Goal: Task Accomplishment & Management: Complete application form

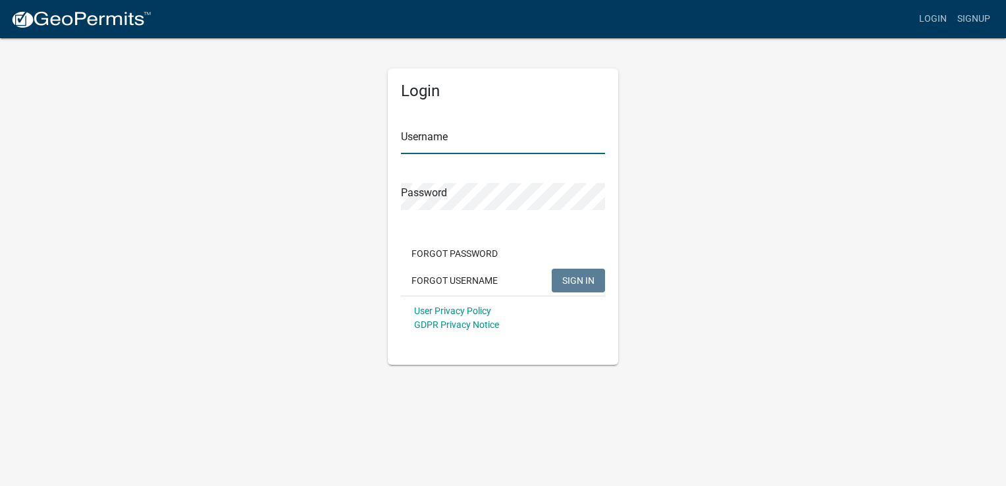
type input "Bdpermits"
click at [480, 142] on input "Bdpermits" at bounding box center [503, 140] width 204 height 27
click at [573, 278] on span "SIGN IN" at bounding box center [578, 279] width 32 height 11
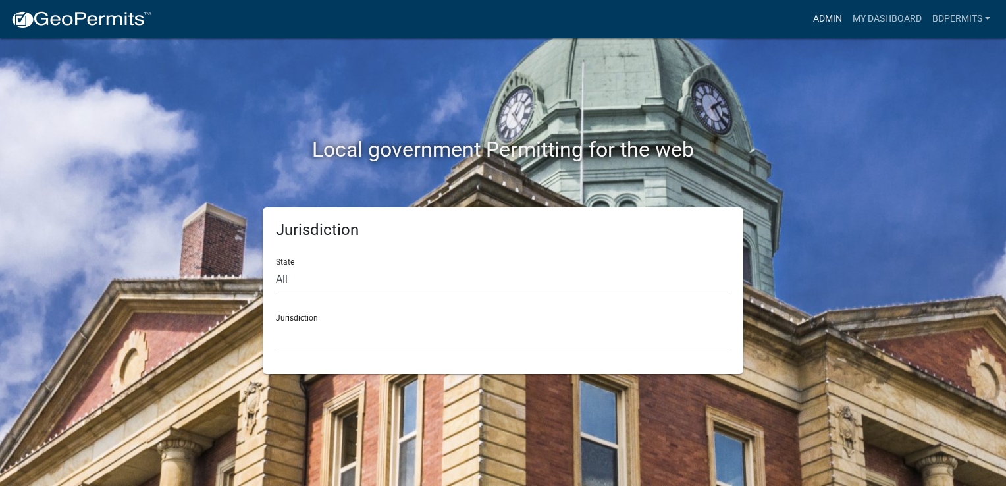
click at [824, 18] on link "Admin" at bounding box center [827, 19] width 39 height 25
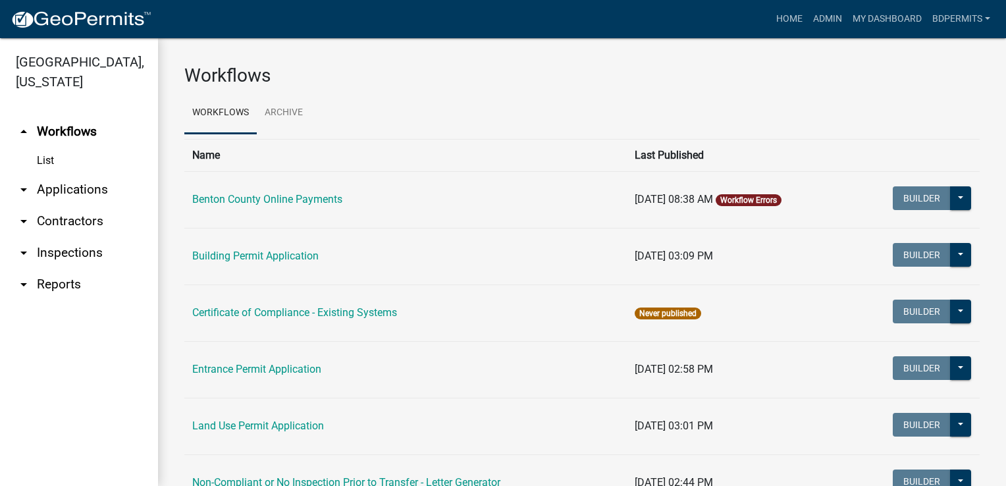
click at [65, 186] on link "arrow_drop_down Applications" at bounding box center [79, 190] width 158 height 32
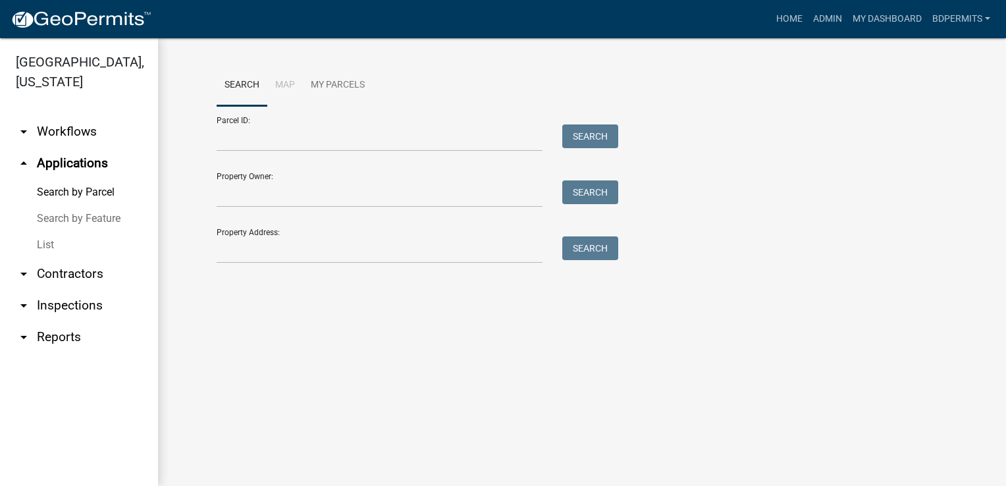
click at [42, 241] on link "List" at bounding box center [79, 245] width 158 height 26
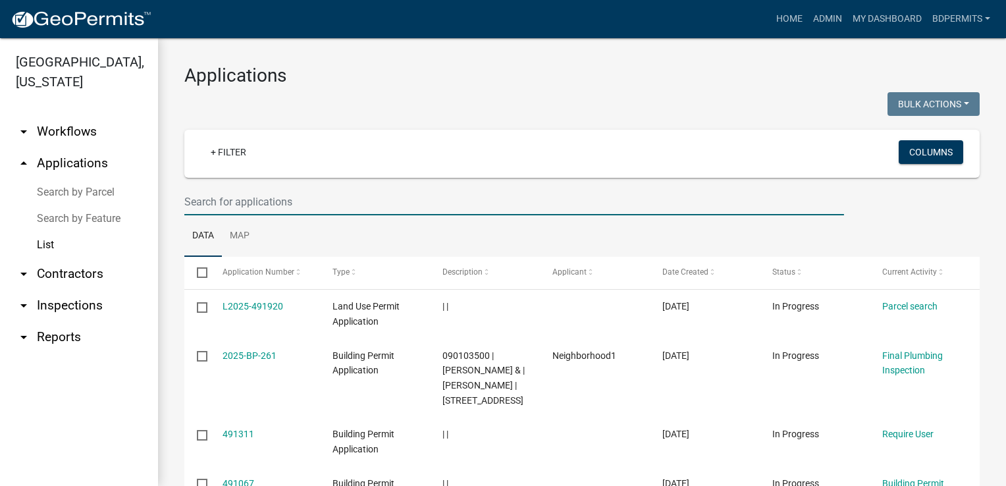
click at [260, 201] on input "text" at bounding box center [513, 201] width 659 height 27
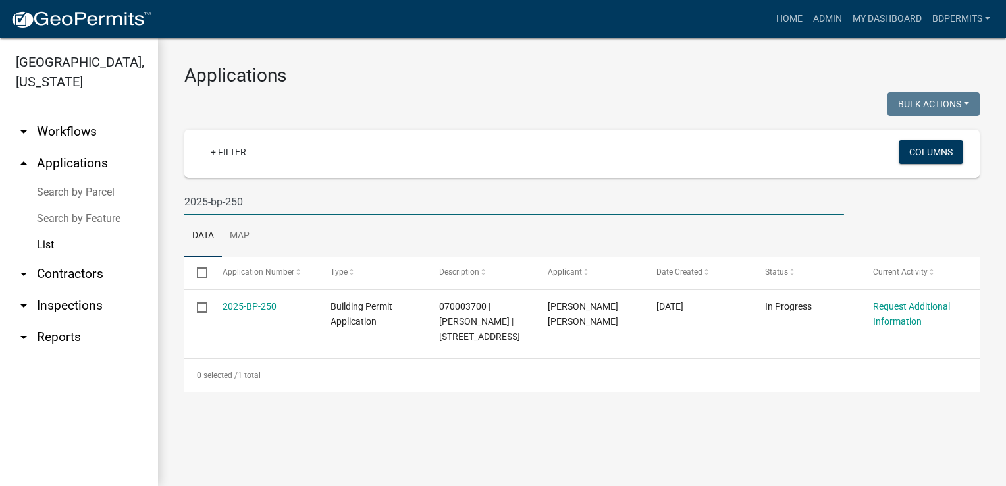
type input "2025-bp-250"
click at [244, 301] on link "2025-BP-250" at bounding box center [249, 306] width 54 height 11
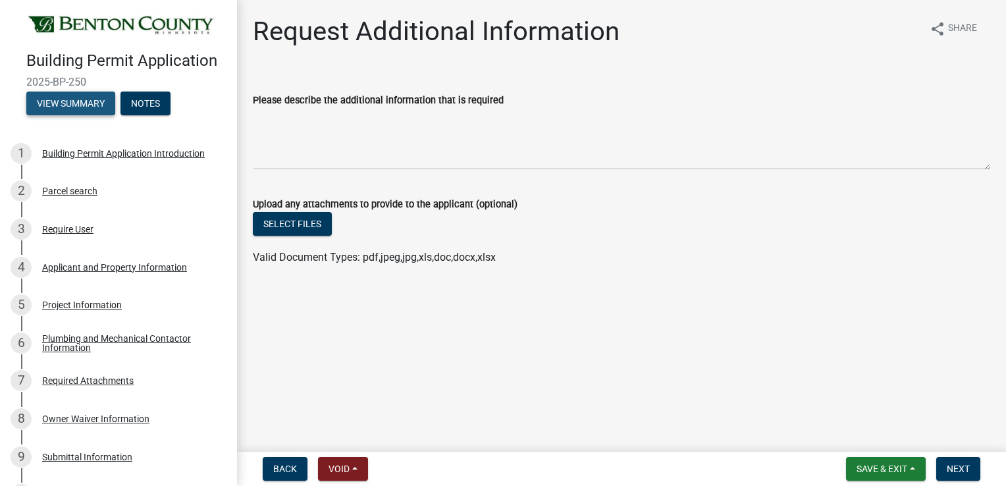
click at [84, 115] on button "View Summary" at bounding box center [70, 103] width 89 height 24
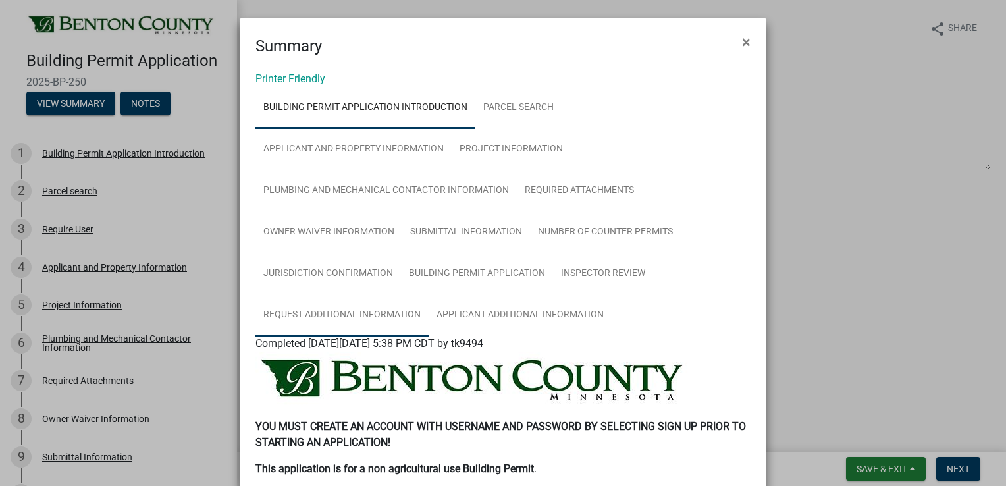
click at [351, 316] on link "Request Additional Information" at bounding box center [341, 315] width 173 height 42
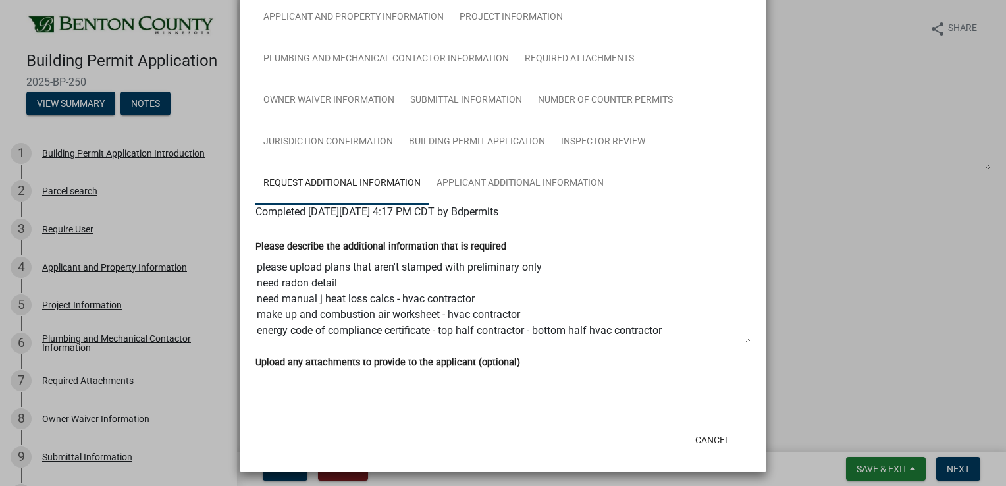
scroll to position [136, 0]
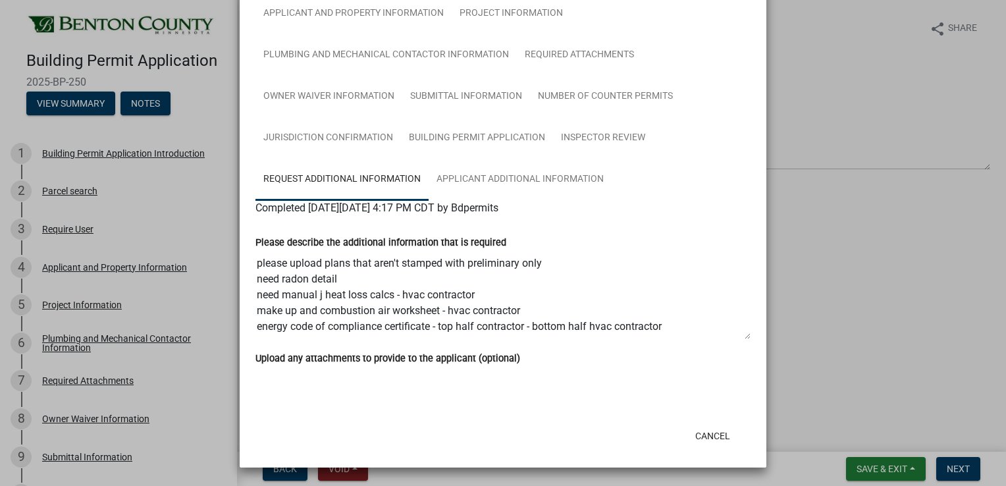
drag, startPoint x: 251, startPoint y: 295, endPoint x: 675, endPoint y: 355, distance: 427.5
click at [675, 355] on wm-data-entity-view-list "Please describe the additional information that is required please upload plans…" at bounding box center [502, 301] width 495 height 171
click at [514, 182] on link "Applicant Additional Information" at bounding box center [519, 180] width 183 height 42
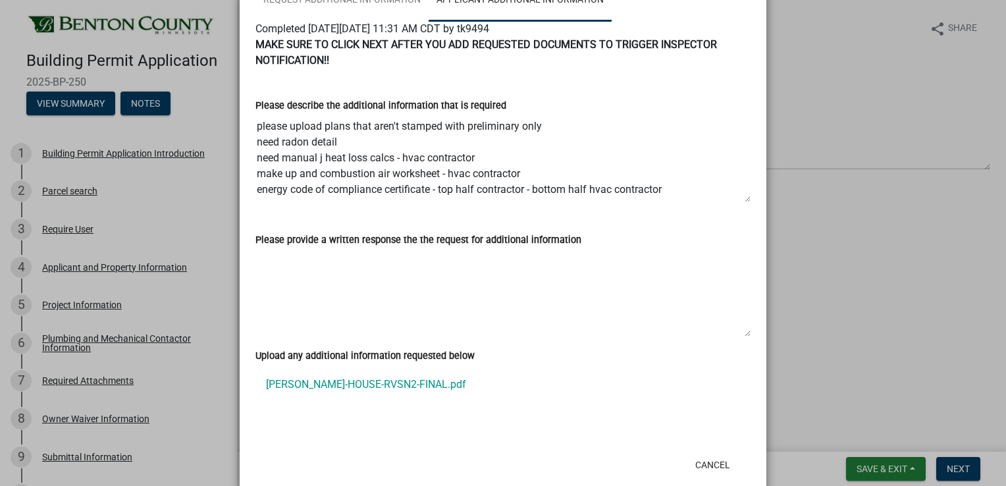
scroll to position [344, 0]
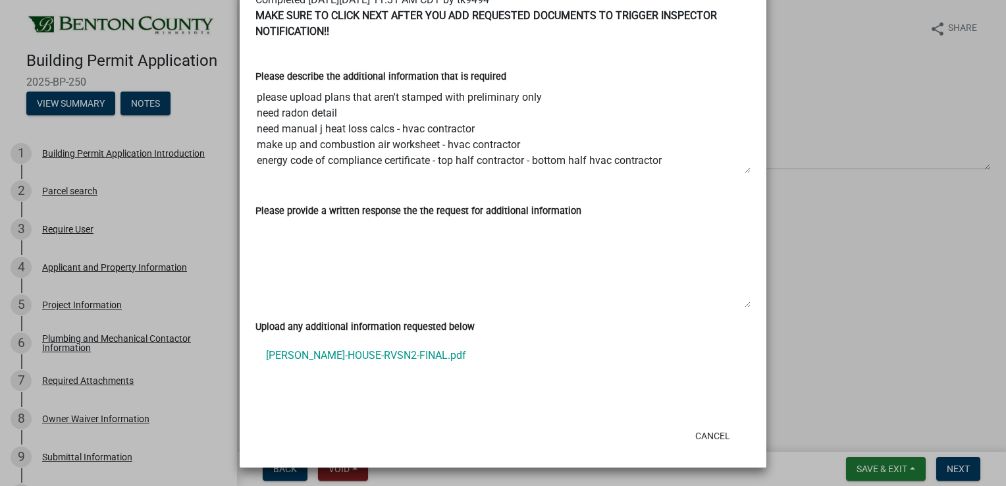
click at [439, 357] on link "[PERSON_NAME]-HOUSE-RVSN2-FINAL.pdf" at bounding box center [502, 356] width 495 height 32
click at [218, 296] on ngb-modal-window "Summary × Printer Friendly Building Permit Application Introduction Parcel sear…" at bounding box center [503, 243] width 1006 height 486
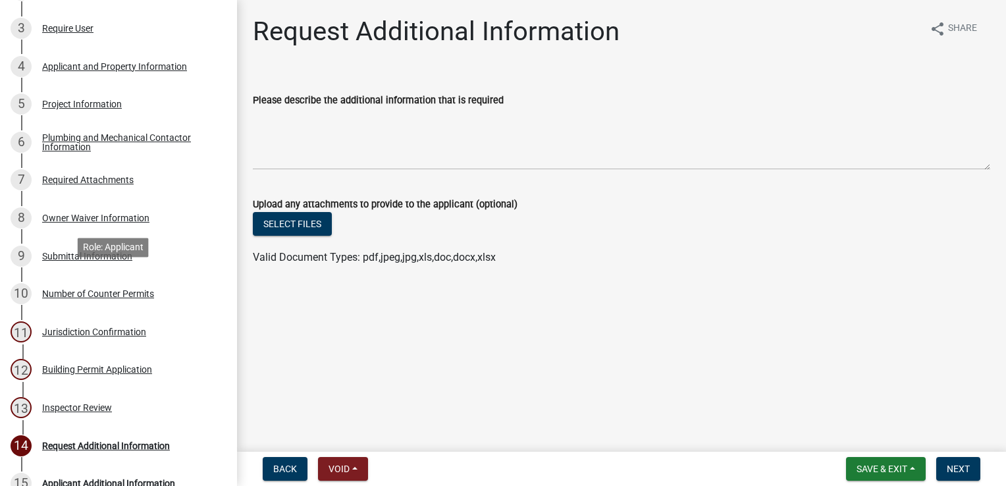
scroll to position [365, 0]
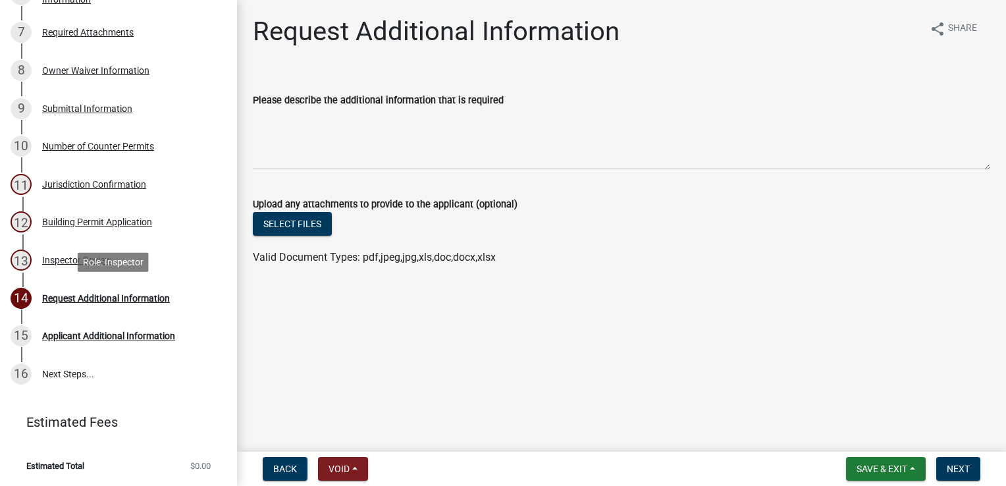
click at [115, 299] on div "Request Additional Information" at bounding box center [106, 298] width 128 height 9
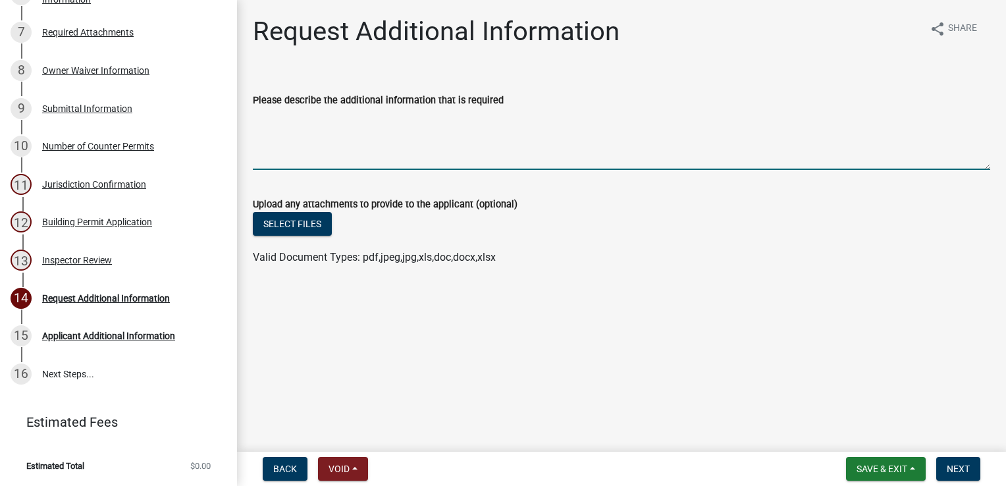
click at [311, 122] on textarea "Please describe the additional information that is required" at bounding box center [621, 139] width 737 height 62
paste textarea "need manual j heat loss calcs - hvac contractor make up and combustion air work…"
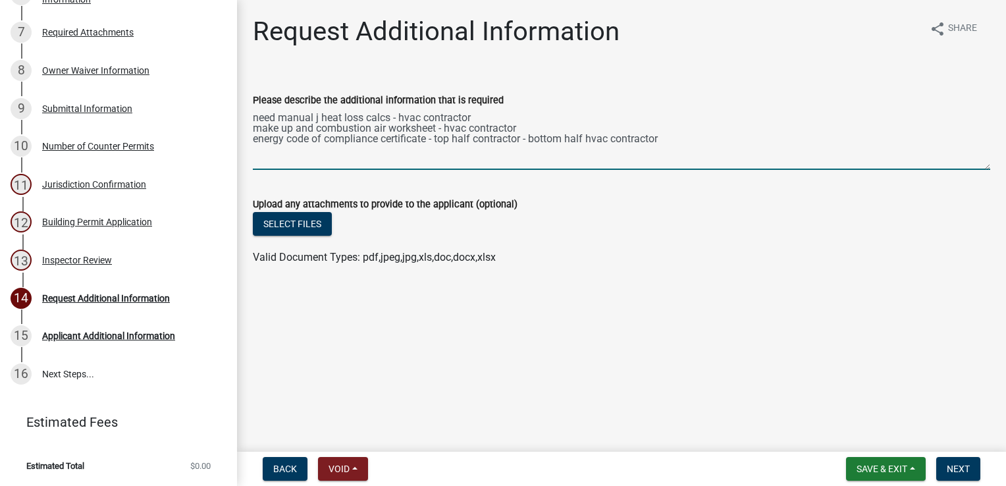
click at [255, 116] on textarea "need manual j heat loss calcs - hvac contractor make up and combustion air work…" at bounding box center [621, 139] width 737 height 62
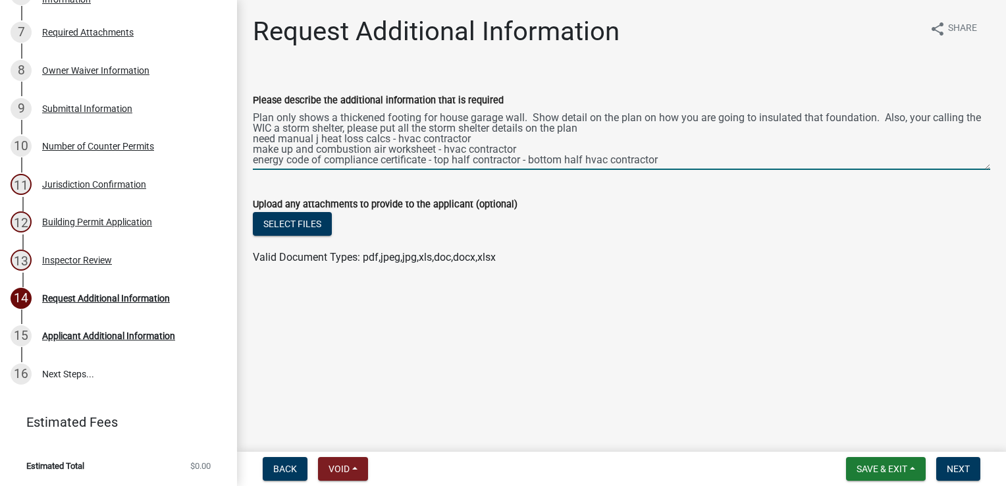
drag, startPoint x: 873, startPoint y: 118, endPoint x: 887, endPoint y: 118, distance: 13.2
click at [874, 118] on textarea "Plan only shows a thickened footing for house garage wall. Show detail on the p…" at bounding box center [621, 139] width 737 height 62
click at [904, 116] on textarea "Plan only shows a thickened footing for house garage wall. Show detail on the p…" at bounding box center [621, 139] width 737 height 62
click at [876, 120] on textarea "Plan only shows a thickened footing for house garage wall. Show detail on the p…" at bounding box center [621, 139] width 737 height 62
type textarea "Plan only shows a thickened footing for house garage wall. Show detail on the p…"
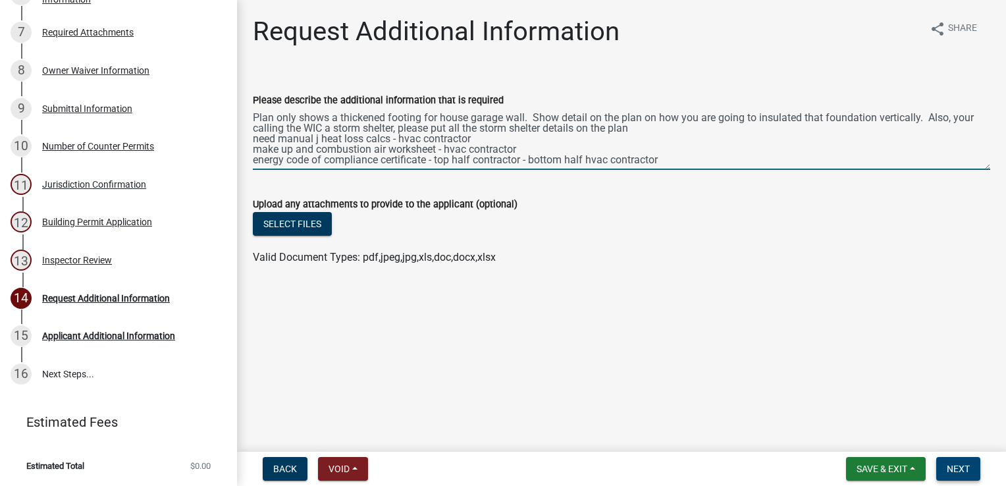
click at [958, 467] on span "Next" at bounding box center [957, 468] width 23 height 11
